Goal: Browse casually: Explore the website without a specific task or goal

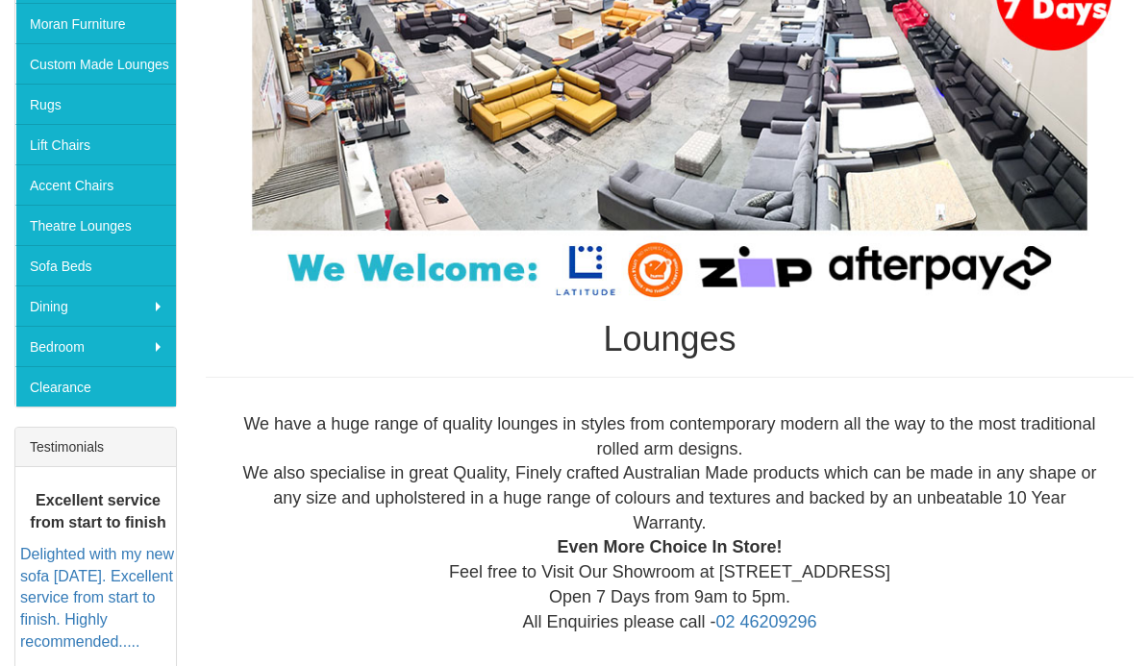
scroll to position [376, 0]
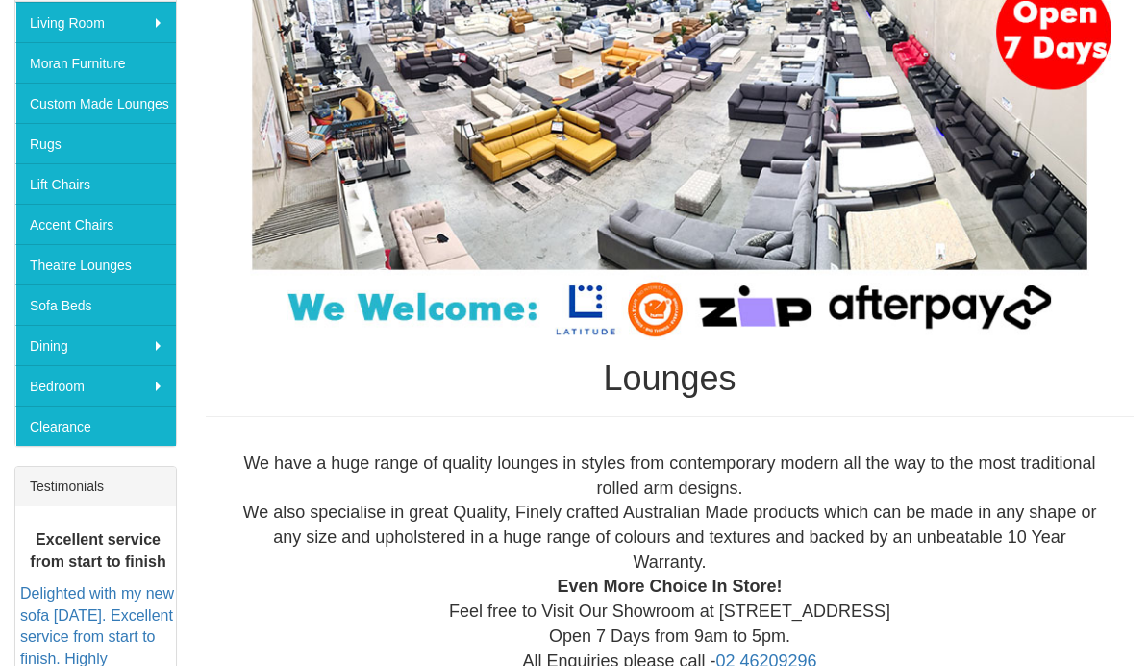
click at [60, 272] on link "Theatre Lounges" at bounding box center [95, 265] width 161 height 40
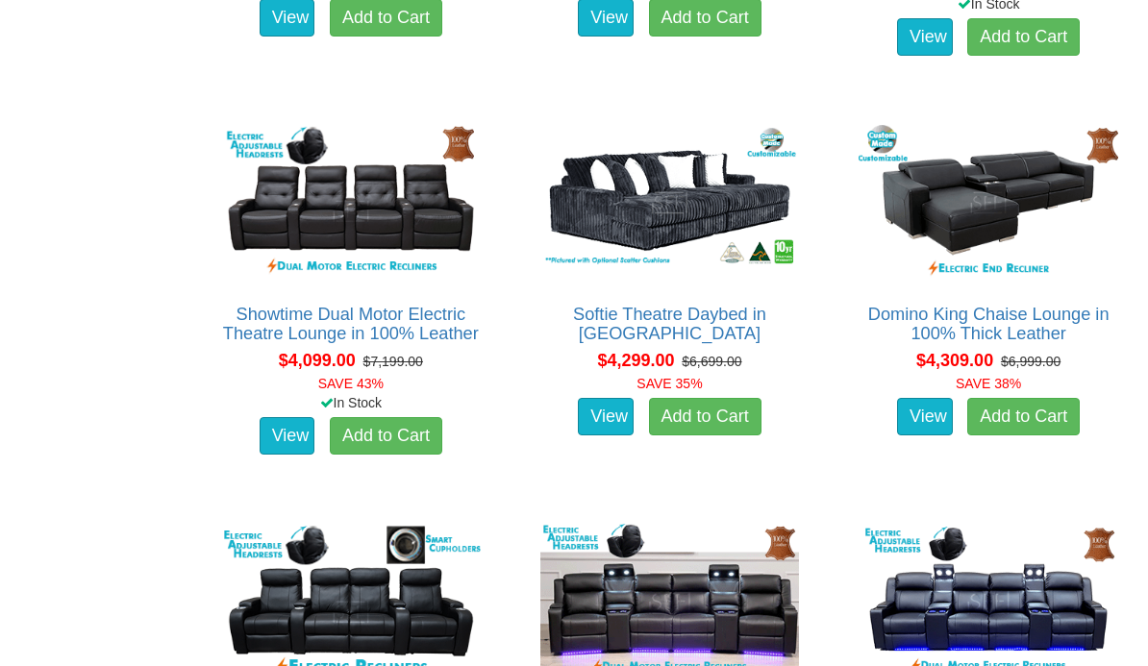
scroll to position [4792, 0]
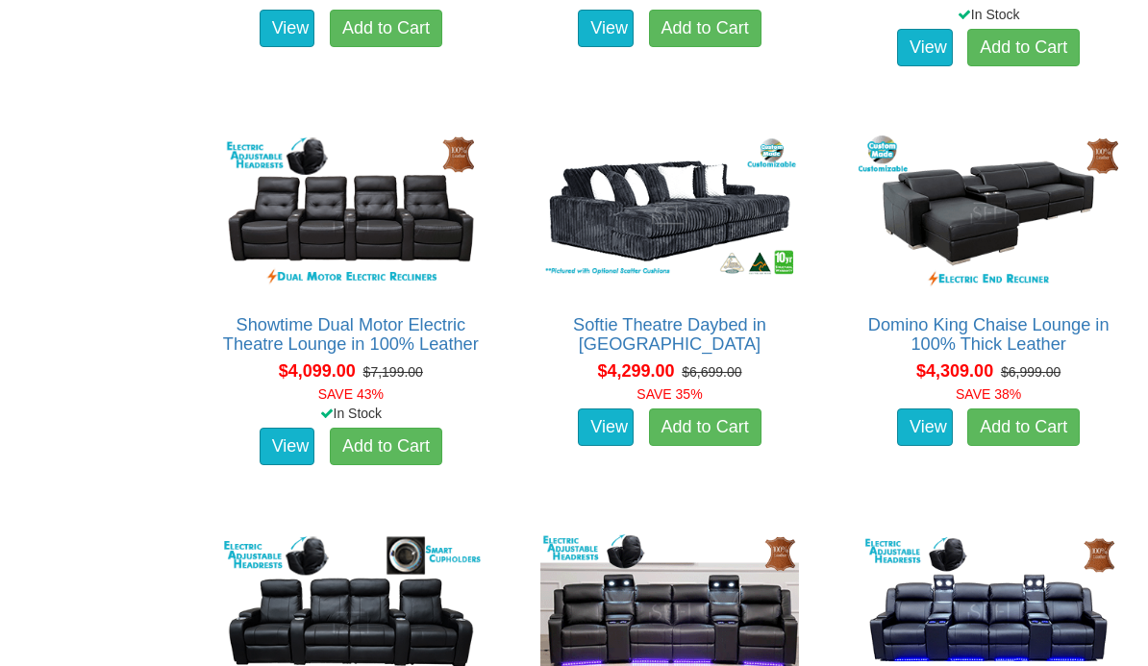
click at [667, 200] on img at bounding box center [670, 213] width 269 height 165
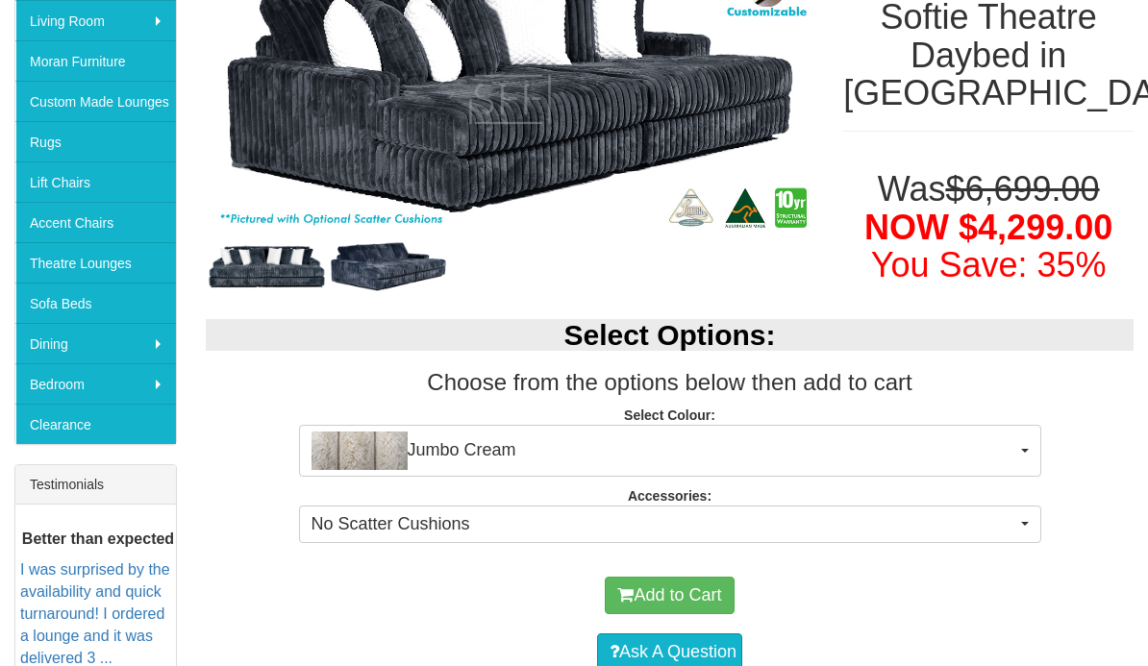
scroll to position [379, 0]
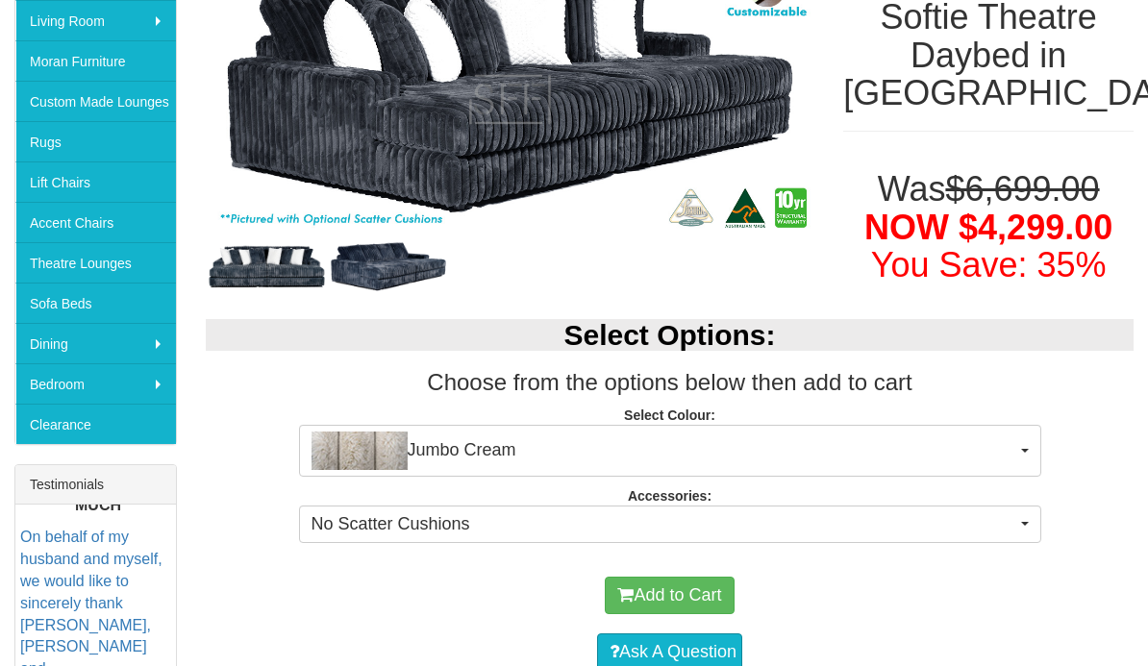
click at [399, 264] on img at bounding box center [389, 267] width 122 height 57
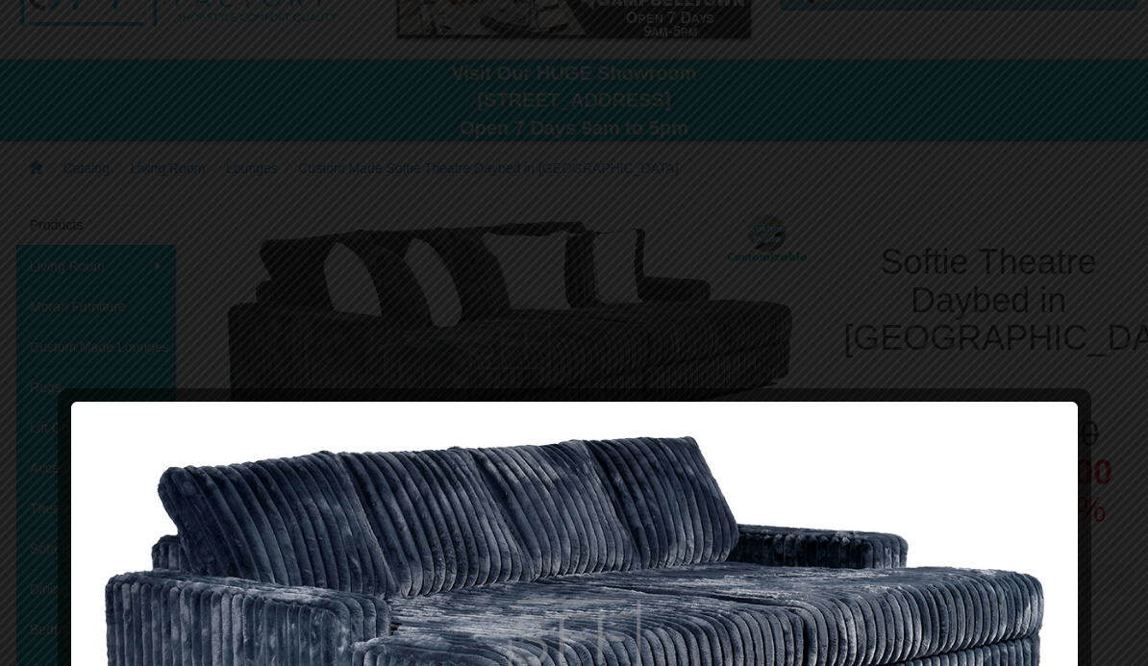
scroll to position [0, 0]
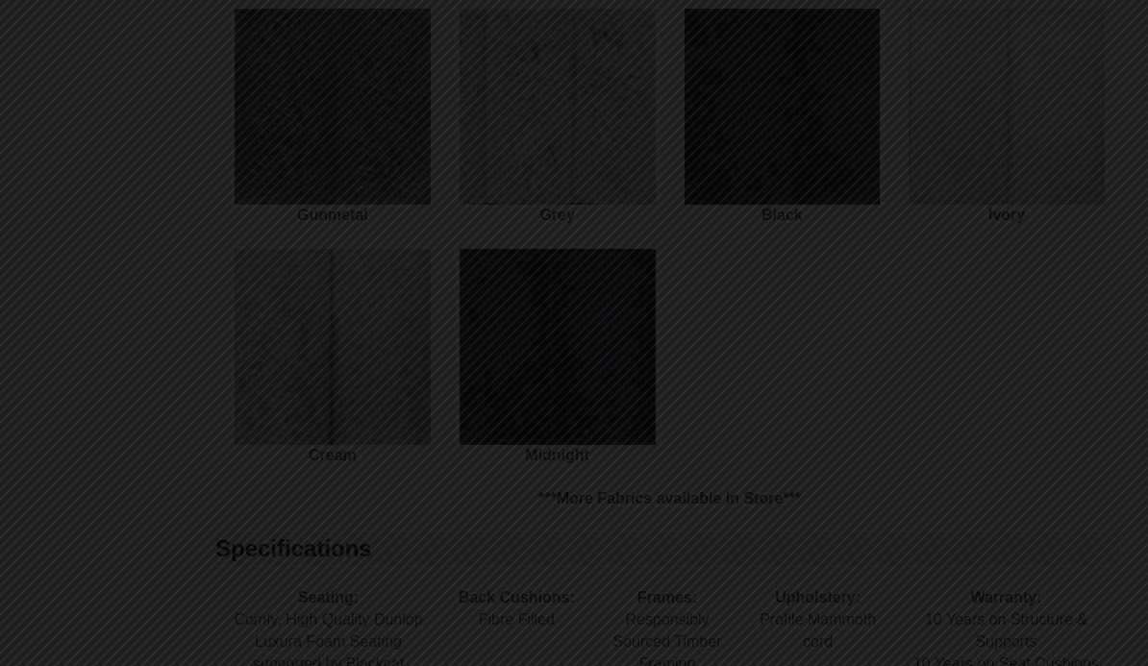
click at [854, 313] on div at bounding box center [574, 333] width 1148 height 666
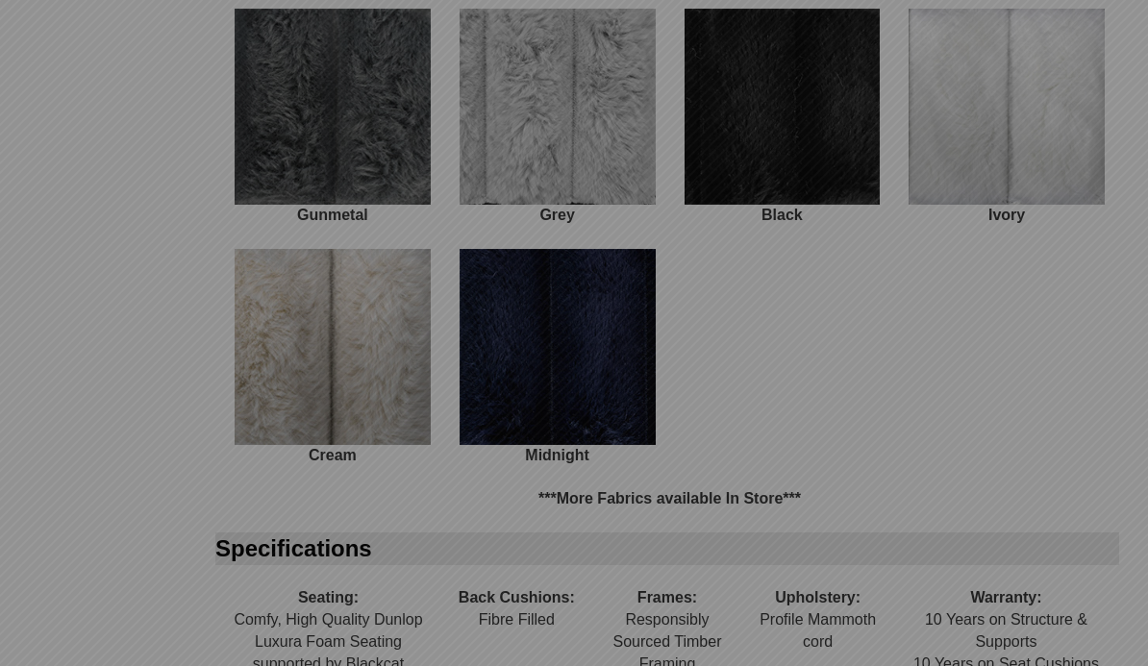
click at [859, 295] on div at bounding box center [574, 333] width 1148 height 666
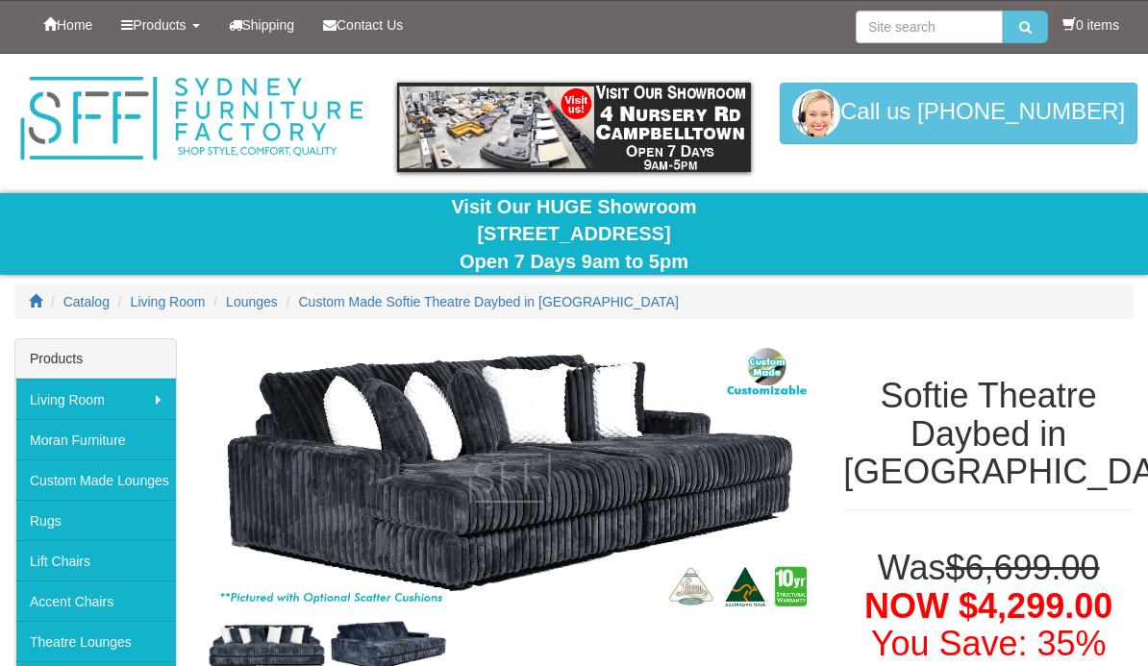
click at [256, 303] on span "Lounges" at bounding box center [252, 301] width 52 height 15
click at [264, 297] on span "Lounges" at bounding box center [252, 301] width 52 height 15
click at [264, 296] on span "Lounges" at bounding box center [252, 301] width 52 height 15
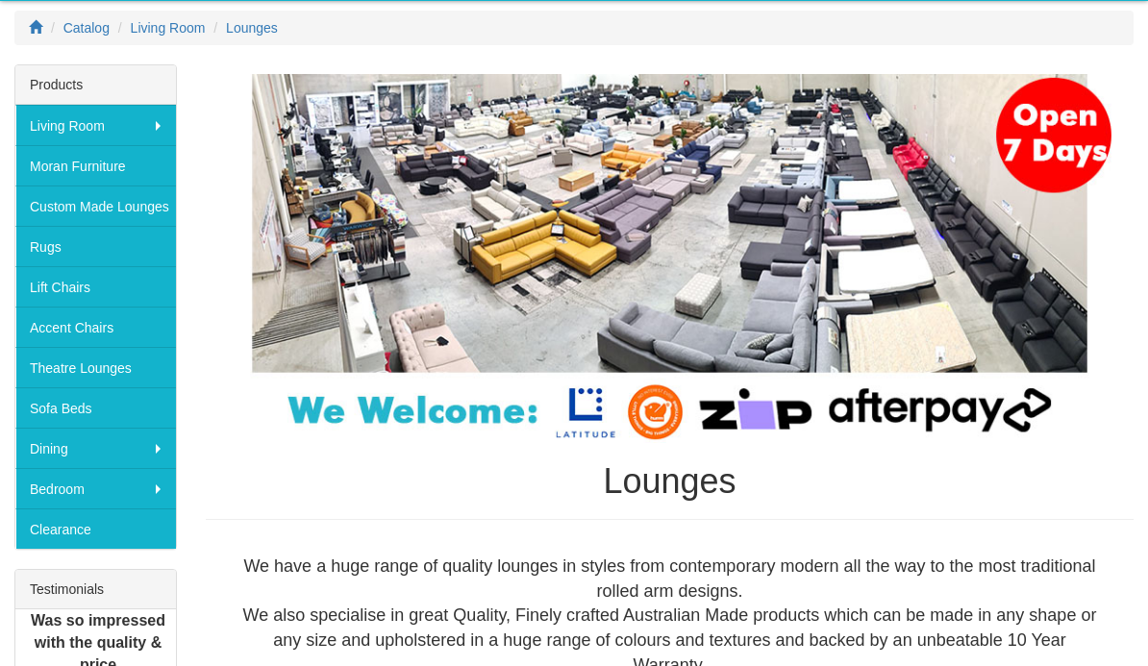
scroll to position [274, 0]
click at [52, 249] on link "Rugs" at bounding box center [95, 246] width 161 height 40
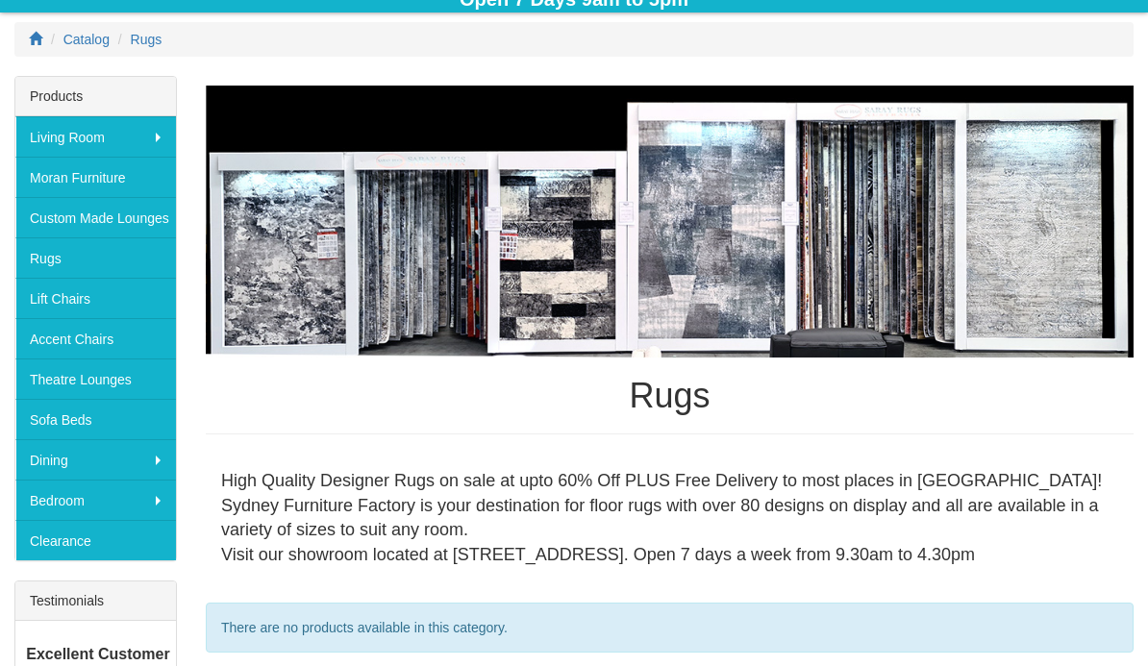
scroll to position [263, 0]
click at [60, 530] on link "Clearance" at bounding box center [95, 540] width 161 height 40
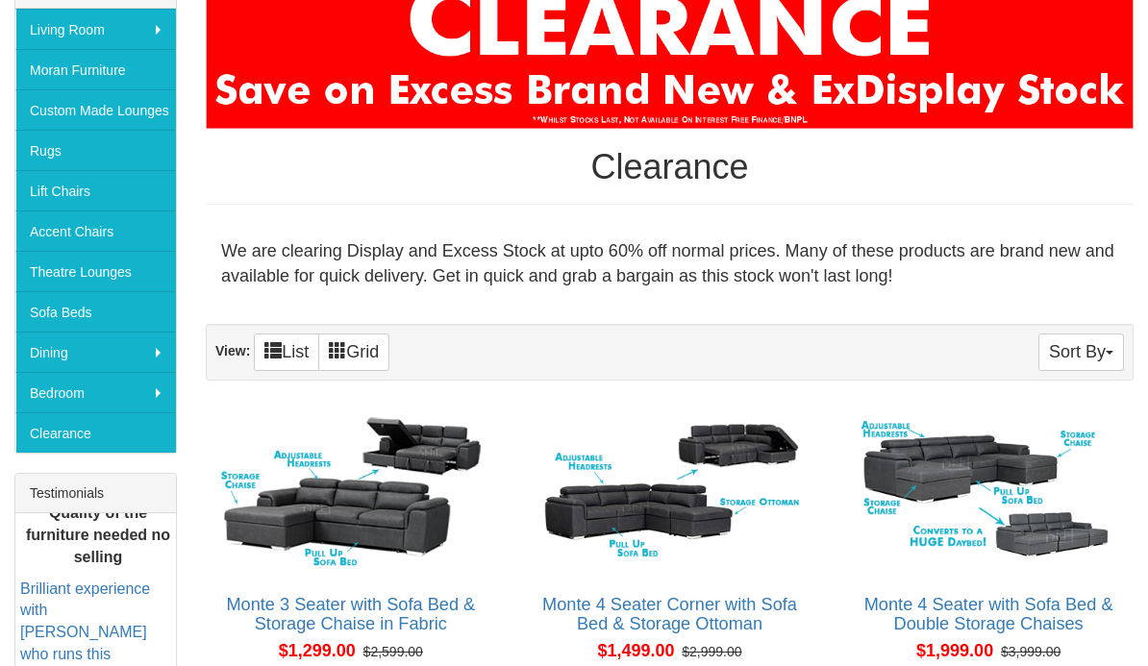
scroll to position [369, 0]
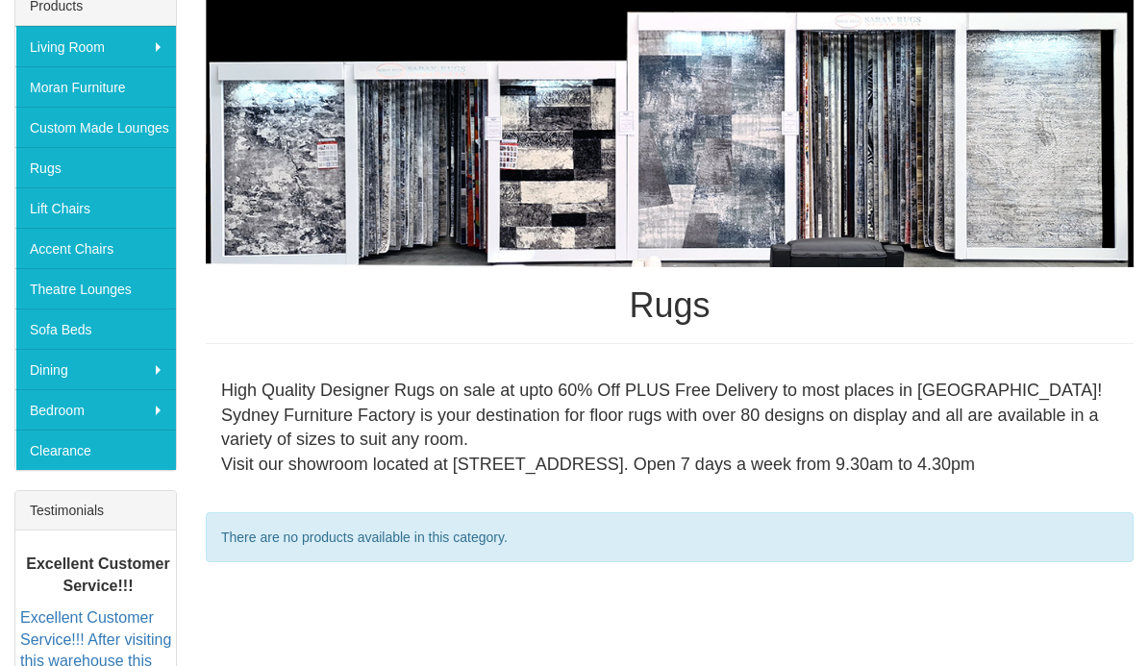
scroll to position [352, 0]
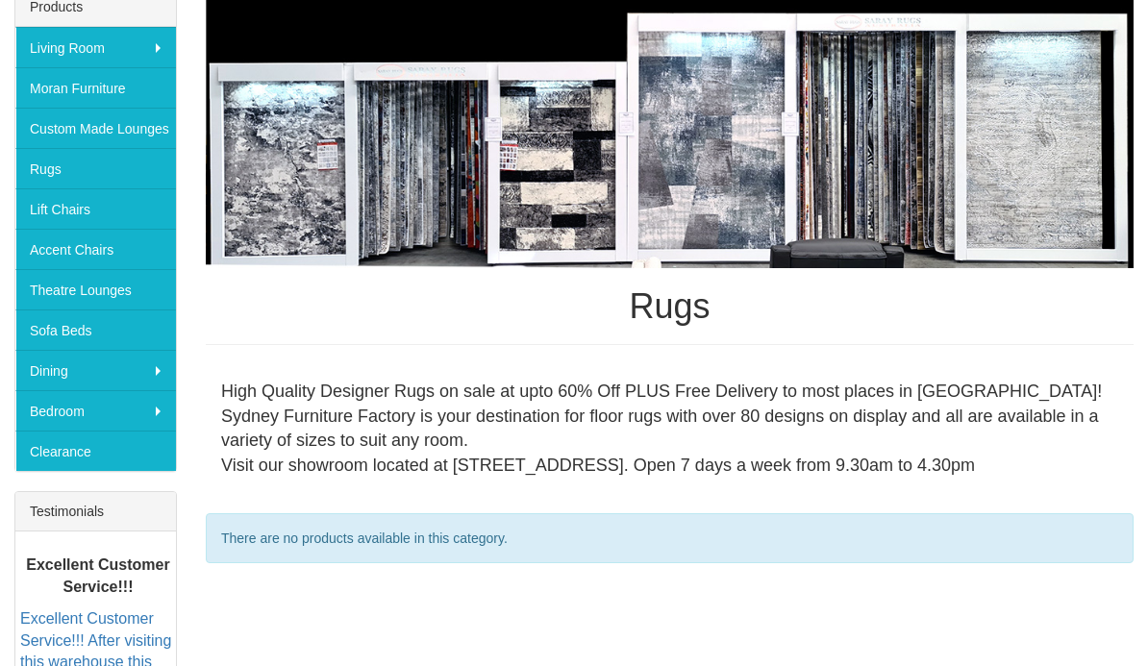
click at [73, 319] on link "Sofa Beds" at bounding box center [95, 330] width 161 height 40
